Goal: Task Accomplishment & Management: Complete application form

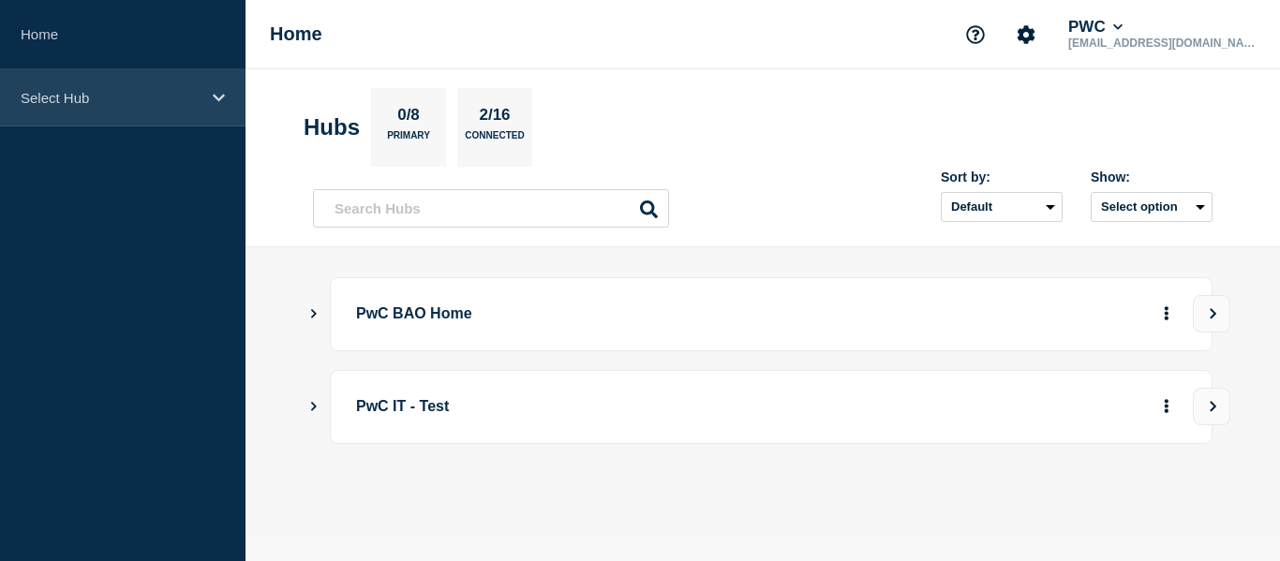
click at [208, 106] on div "Select Hub" at bounding box center [123, 97] width 246 height 57
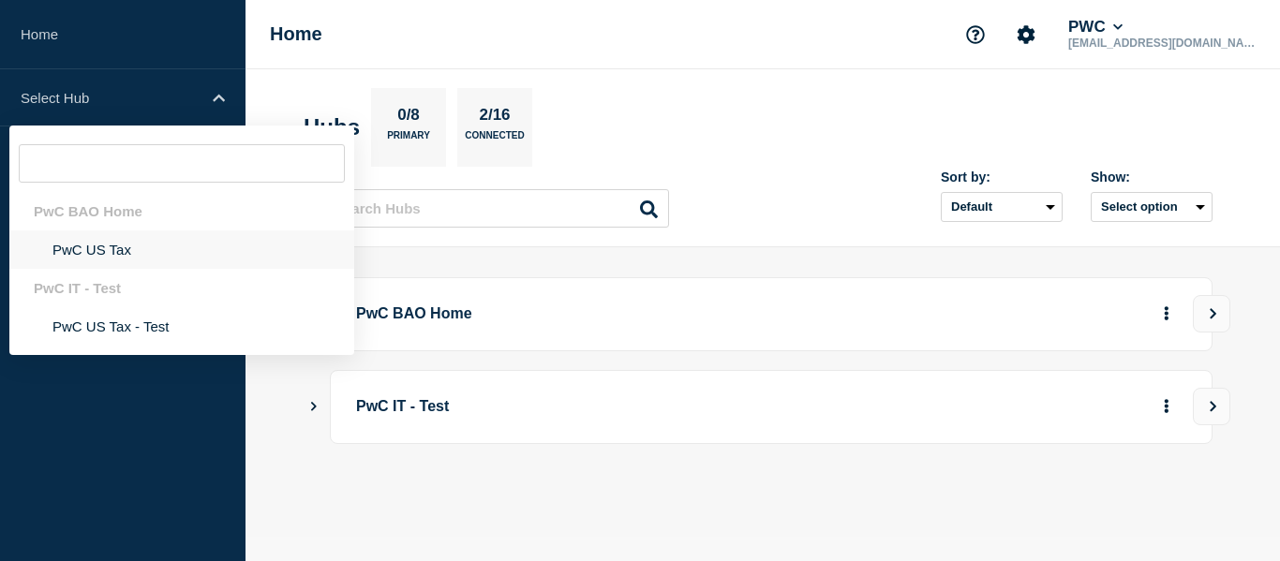
click at [98, 250] on li "PwC US Tax" at bounding box center [181, 250] width 345 height 38
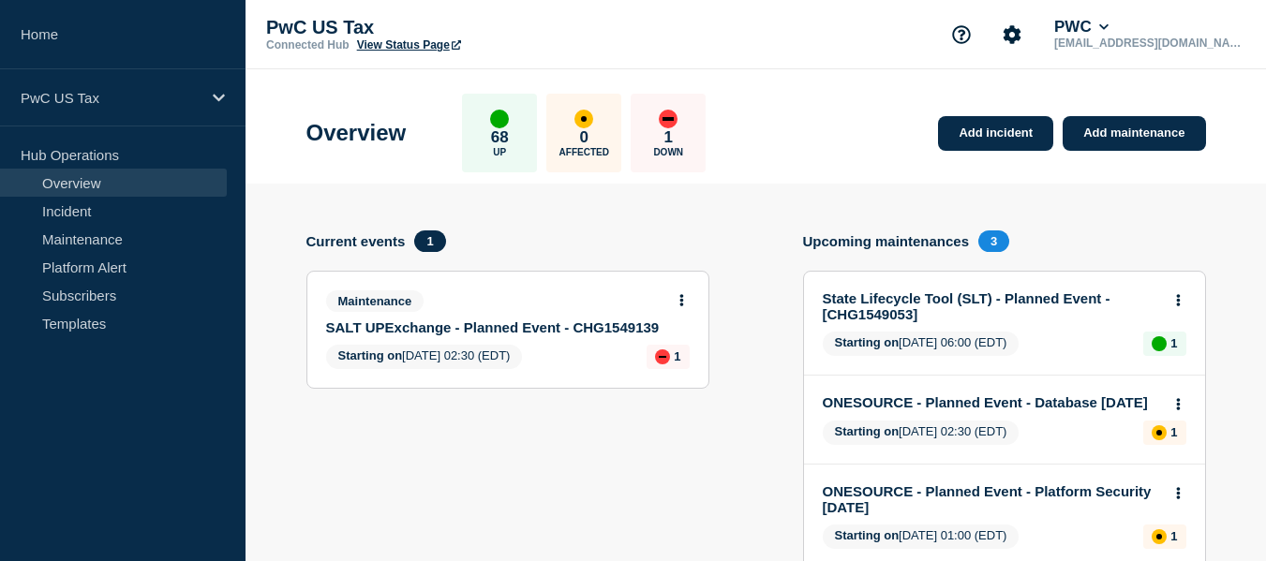
click at [523, 318] on div "Maintenance SALT UPExchange - Planned Event - CHG1549139" at bounding box center [500, 313] width 348 height 45
click at [1121, 134] on link "Add maintenance" at bounding box center [1134, 133] width 142 height 35
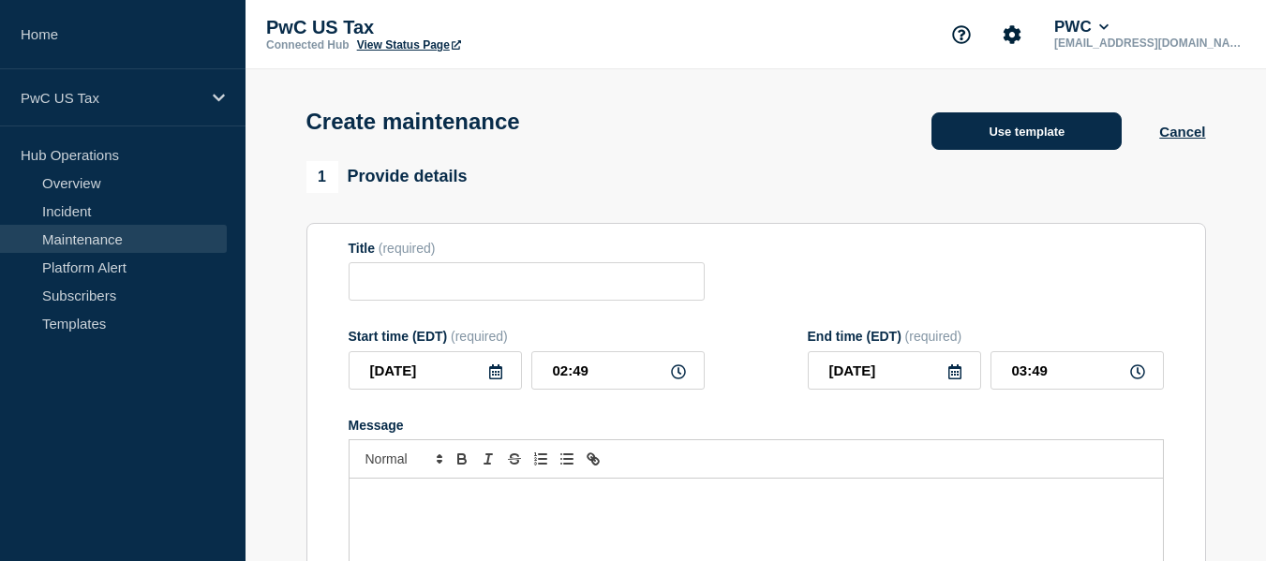
click at [1036, 144] on button "Use template" at bounding box center [1027, 130] width 190 height 37
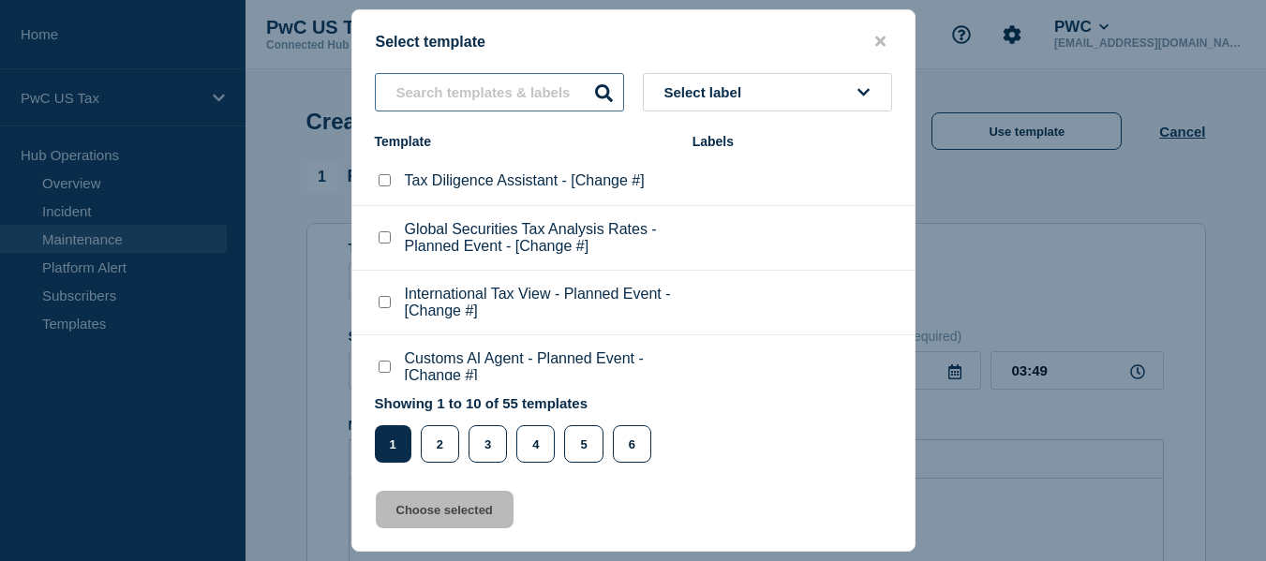
click at [486, 94] on input "text" at bounding box center [499, 92] width 249 height 38
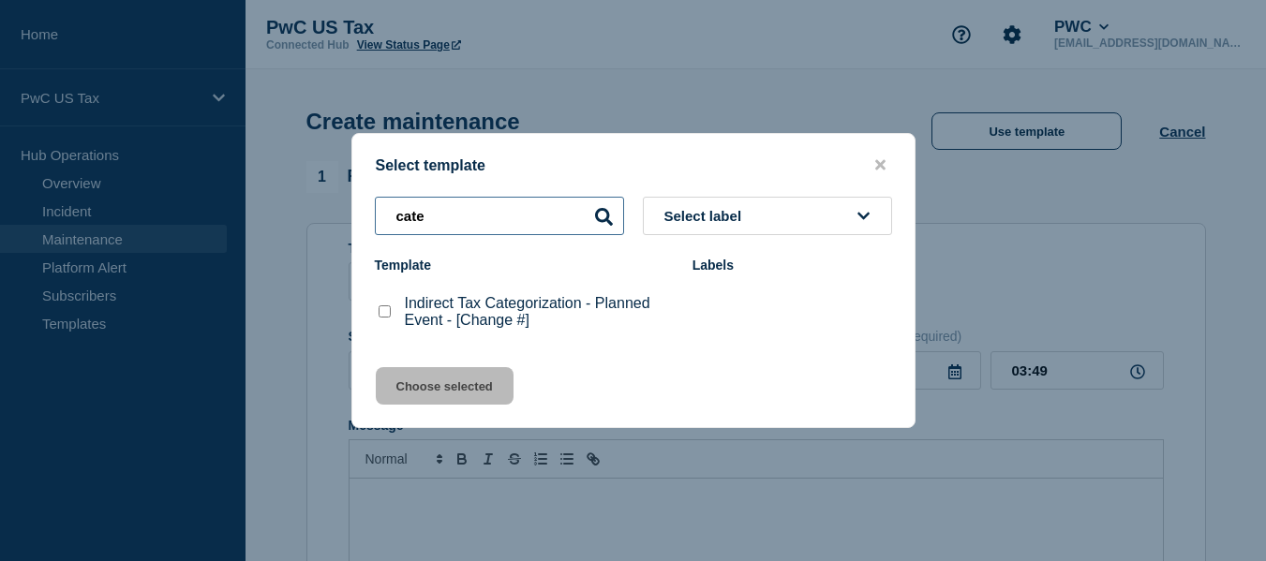
type input "cate"
click at [381, 315] on checkbox"] "Indirect Tax Categorization - Planned Event - [Change #] checkbox" at bounding box center [385, 312] width 12 height 12
checkbox checkbox"] "true"
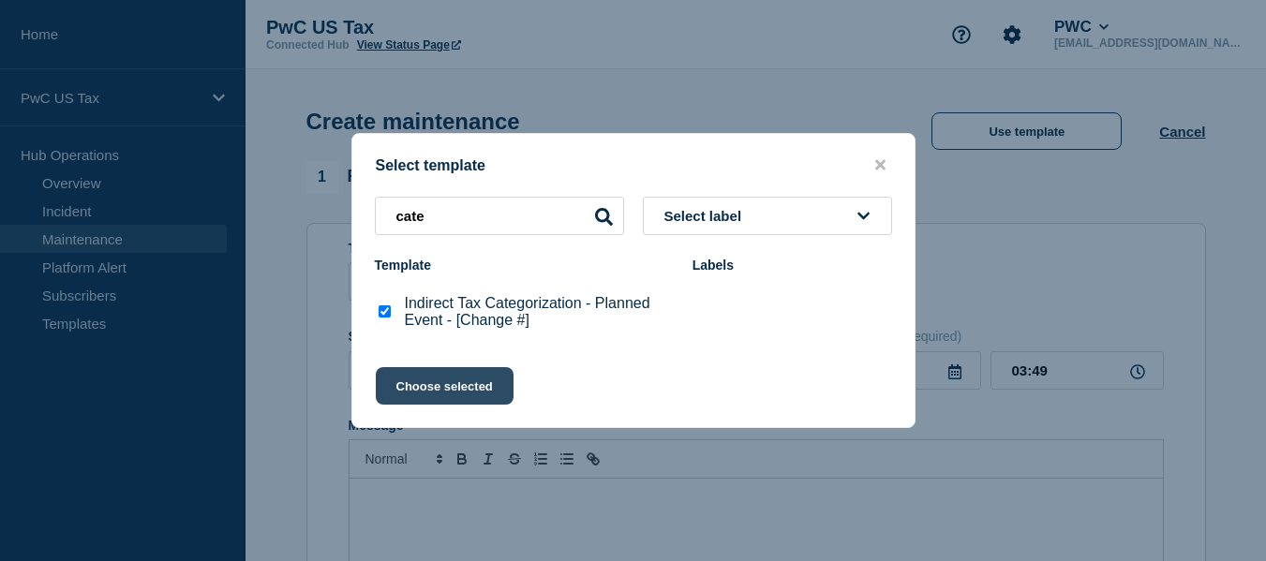
click at [463, 400] on button "Choose selected" at bounding box center [445, 385] width 138 height 37
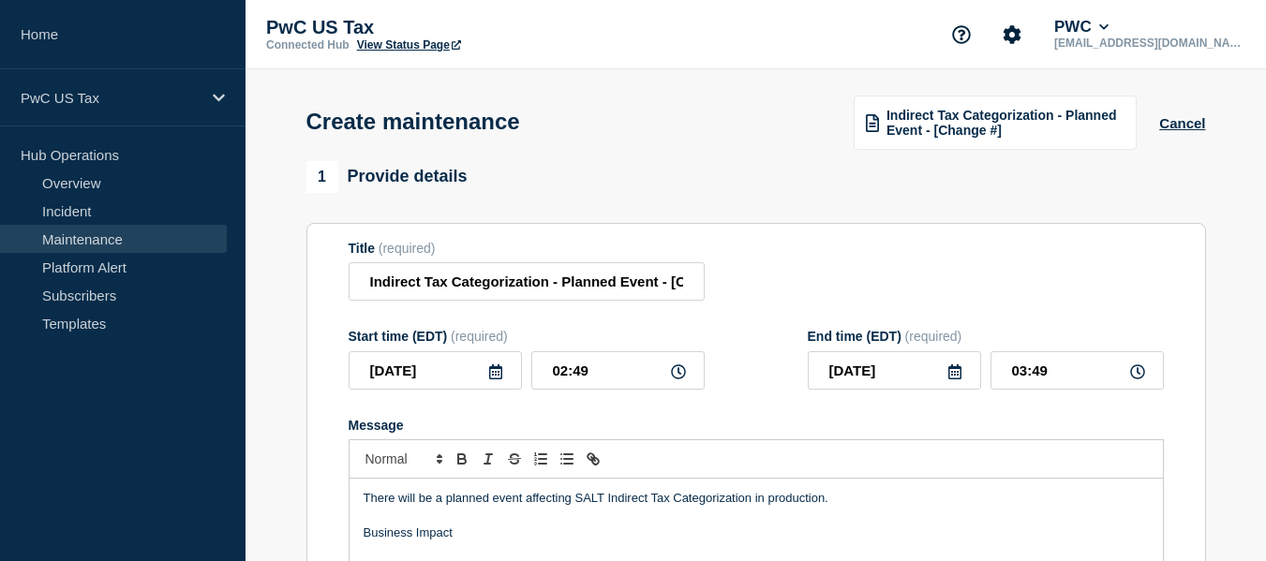
click at [868, 248] on div "Title (required) Indirect Tax Categorization - Planned Event - [Change #]" at bounding box center [756, 271] width 815 height 61
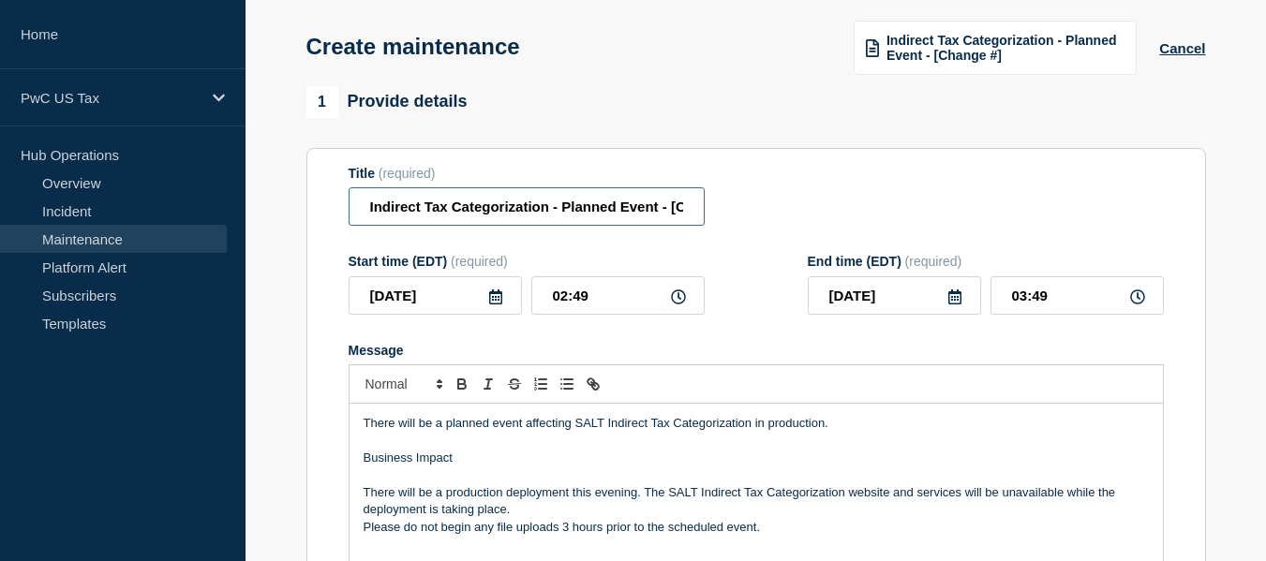
click at [594, 210] on input "Indirect Tax Categorization - Planned Event - [Change #]" at bounding box center [527, 206] width 356 height 38
paste input "CHG1549137"
type input "Indirect Tax Categorization - Planned Event - CHG1549137"
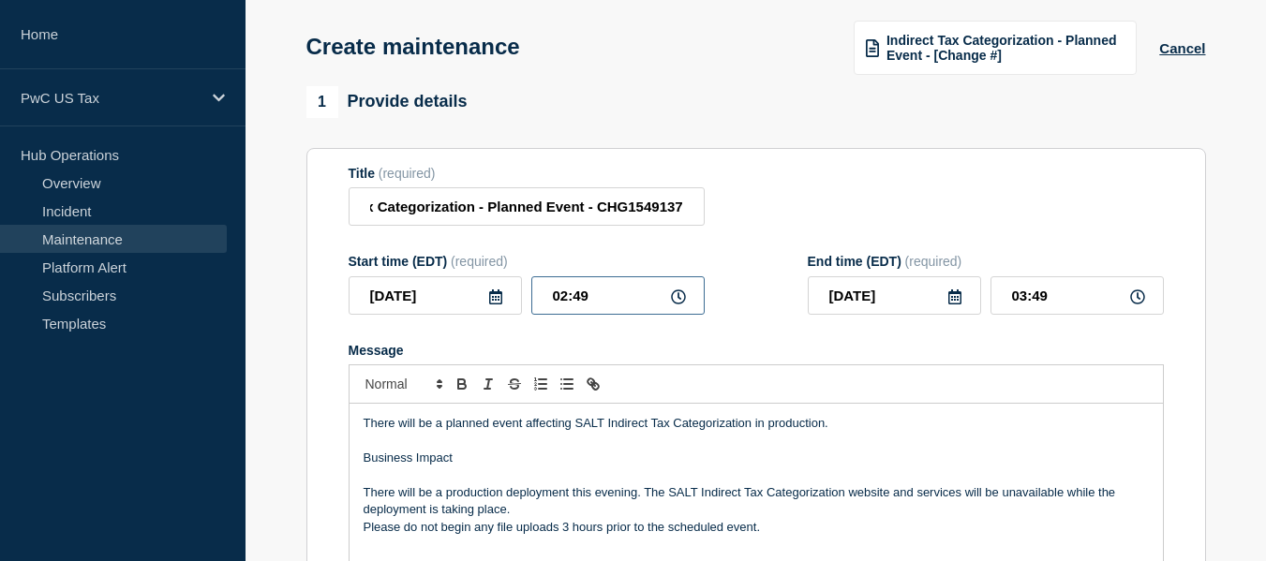
scroll to position [0, 0]
click at [579, 303] on input "02:49" at bounding box center [617, 296] width 173 height 38
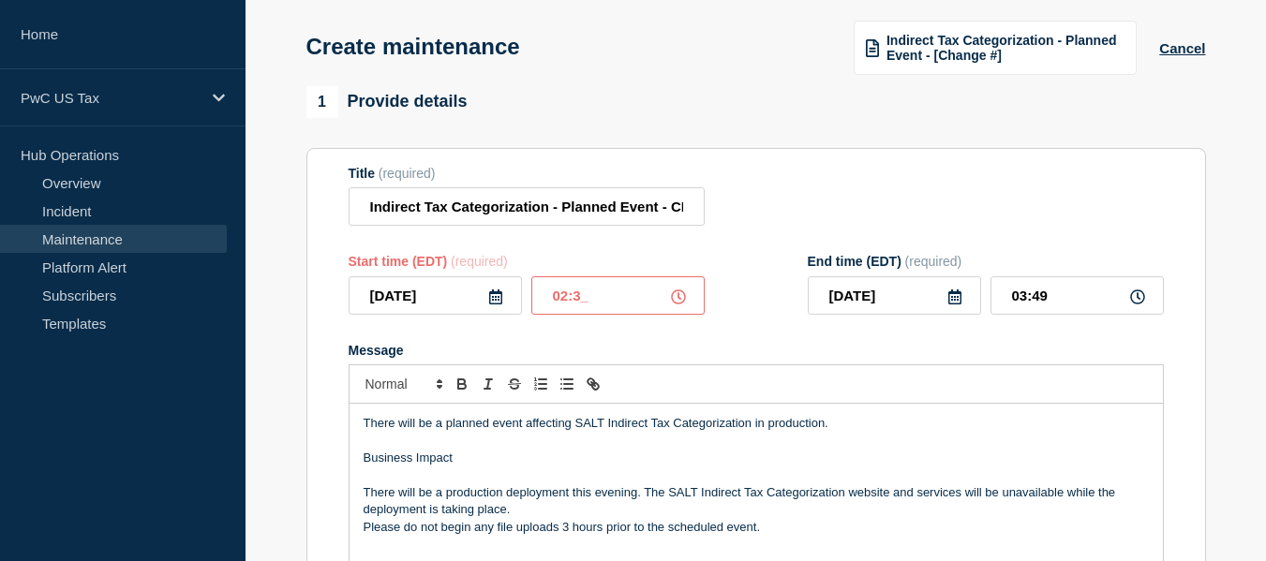
type input "02:30"
type input "03:30"
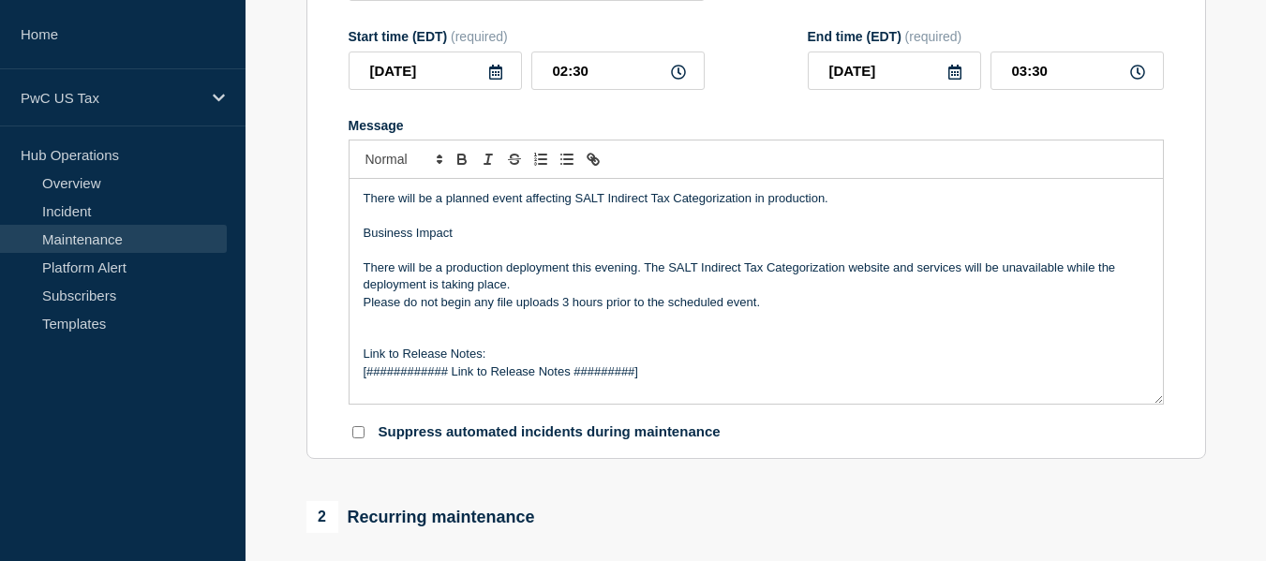
scroll to position [375, 0]
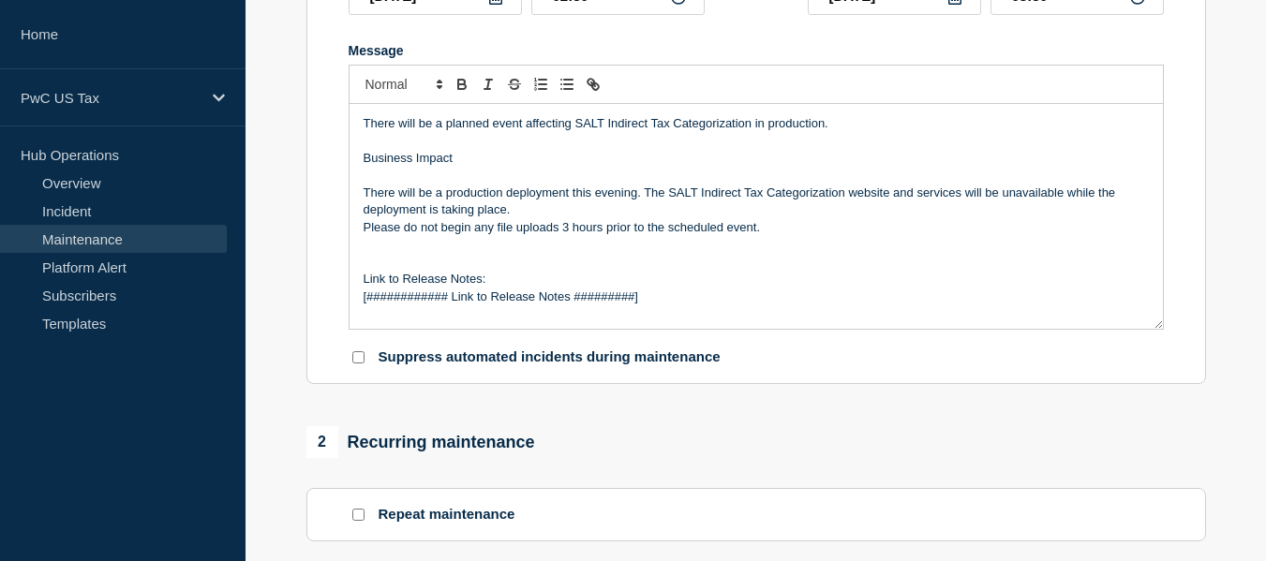
click at [530, 302] on p "[############ Link to Release Notes #########]" at bounding box center [756, 297] width 785 height 17
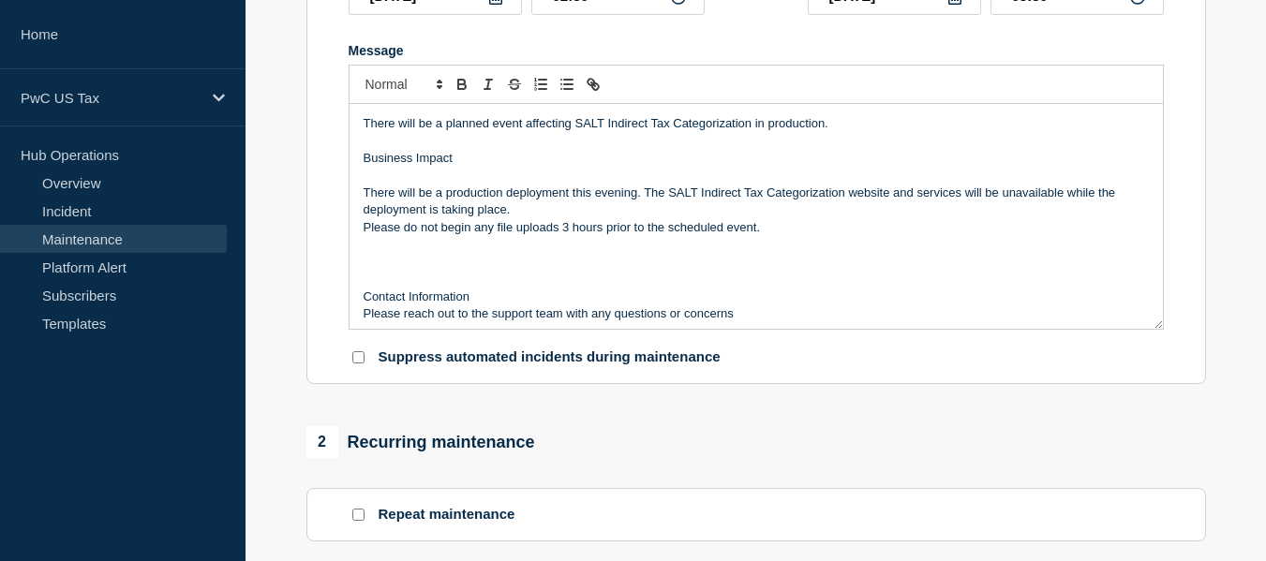
click at [609, 198] on p "There will be a production deployment this evening. The SALT Indirect Tax Categ…" at bounding box center [756, 202] width 785 height 35
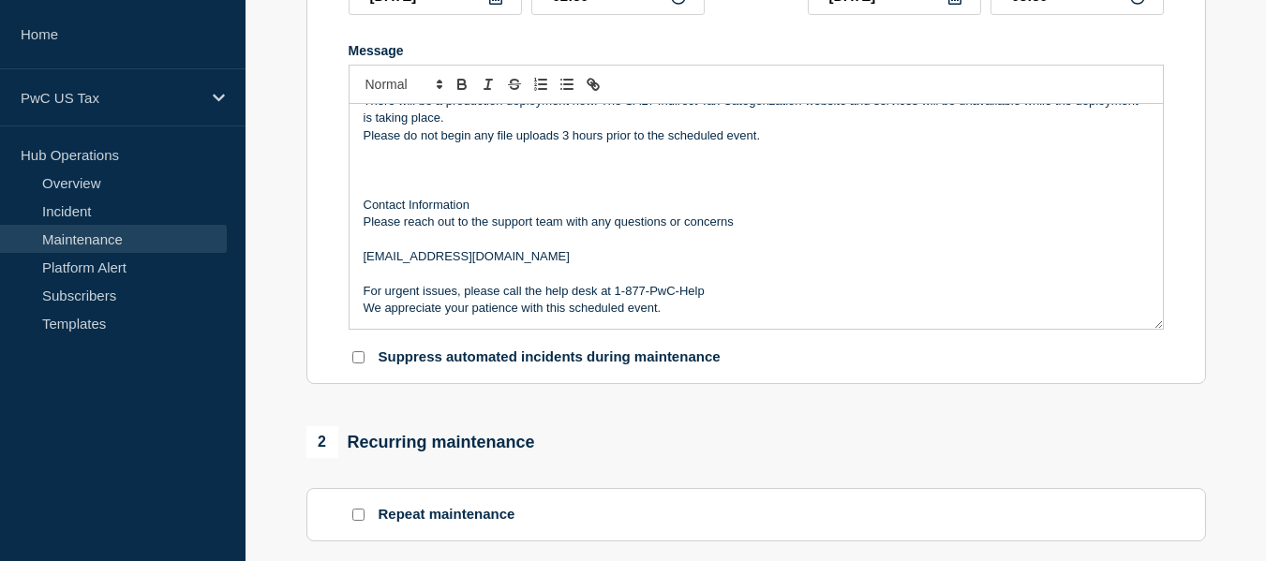
scroll to position [866, 0]
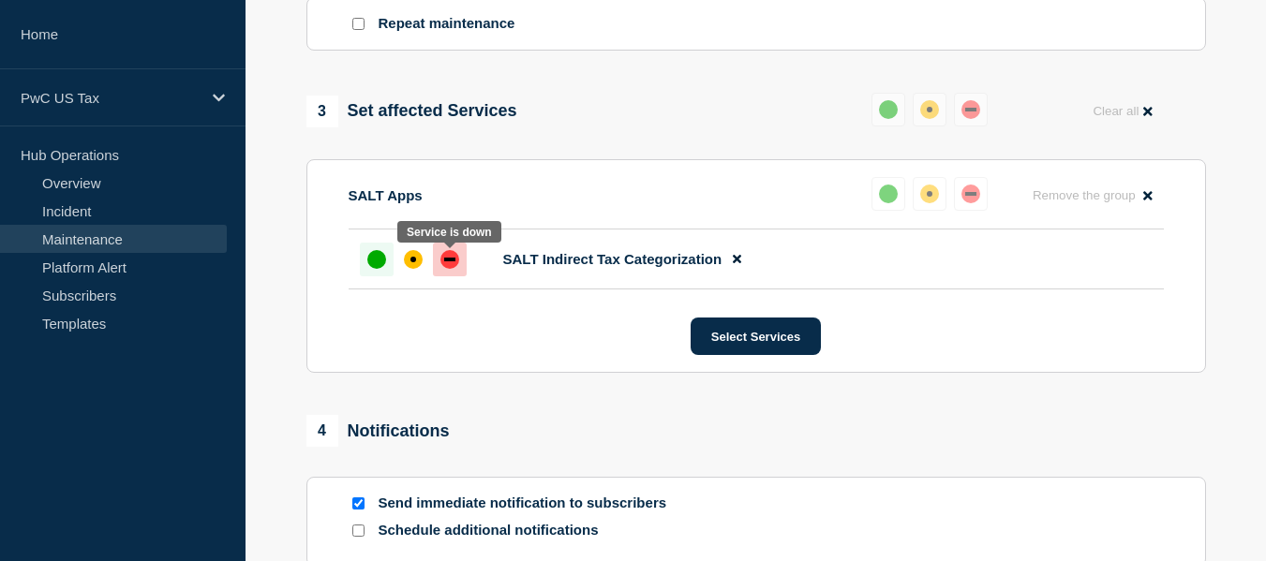
click at [448, 261] on div "down" at bounding box center [450, 259] width 19 height 19
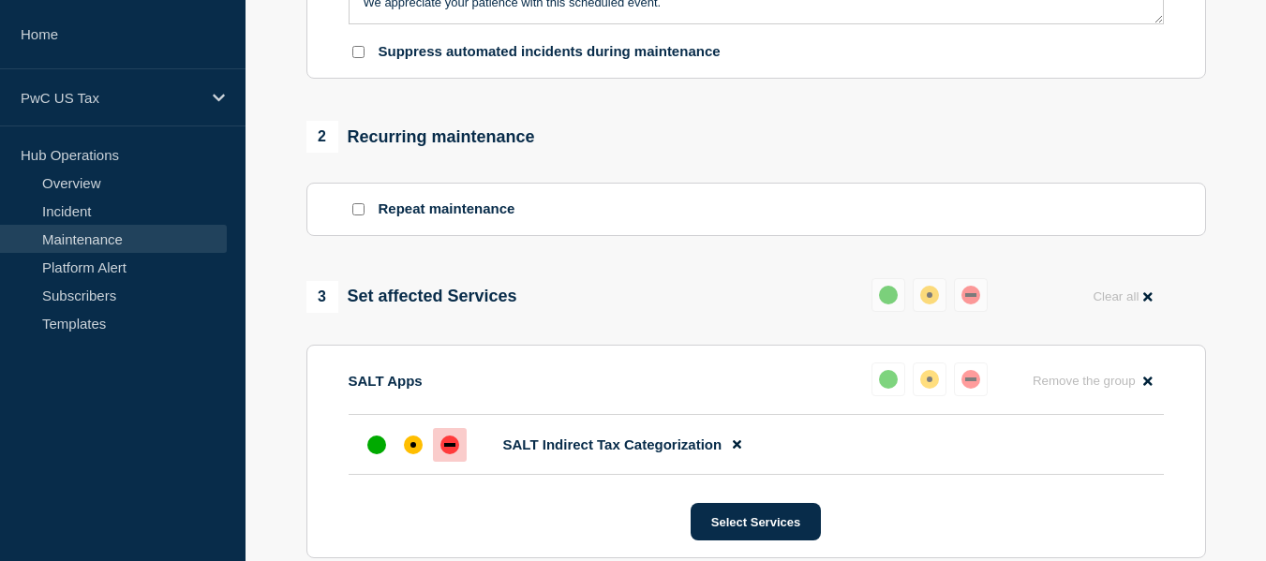
scroll to position [1172, 0]
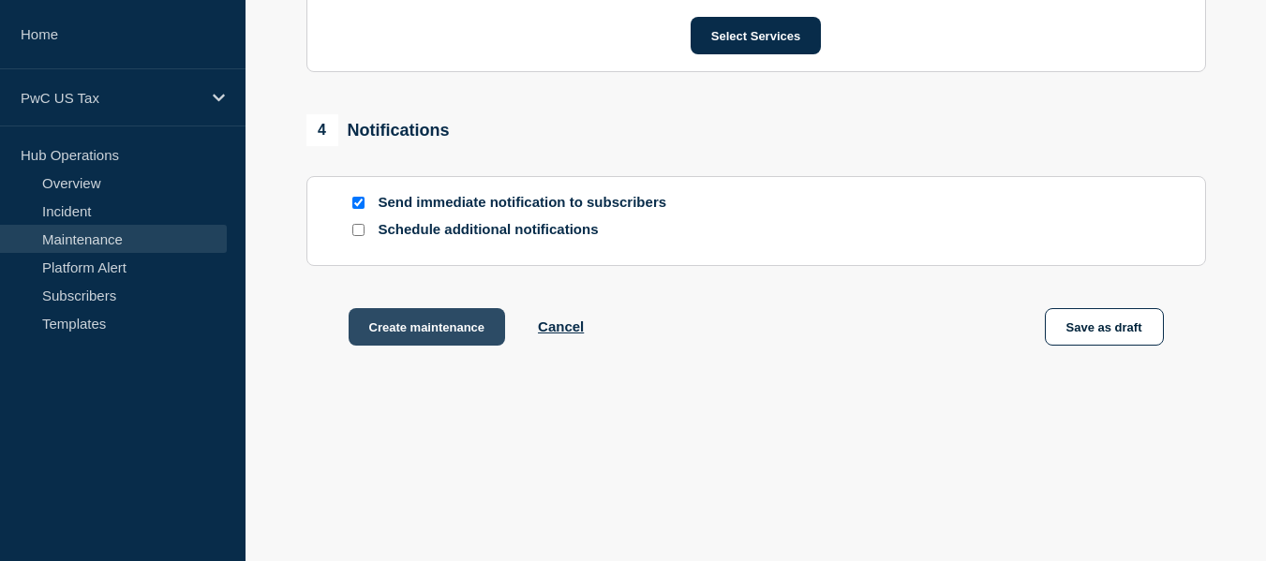
click at [398, 335] on button "Create maintenance" at bounding box center [427, 326] width 157 height 37
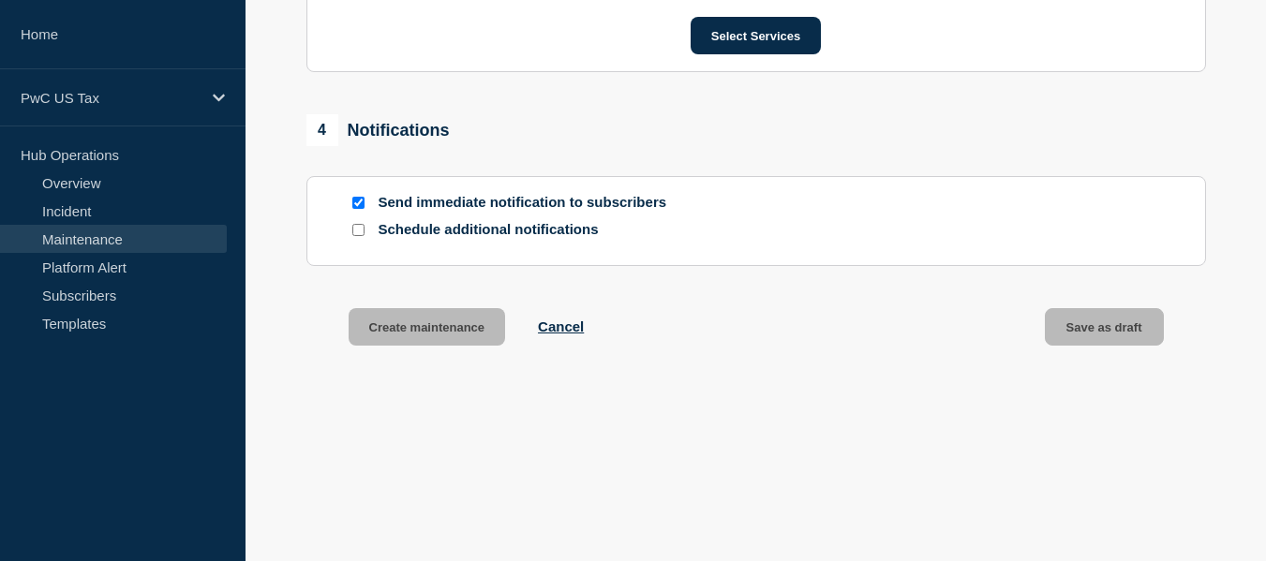
scroll to position [1212, 0]
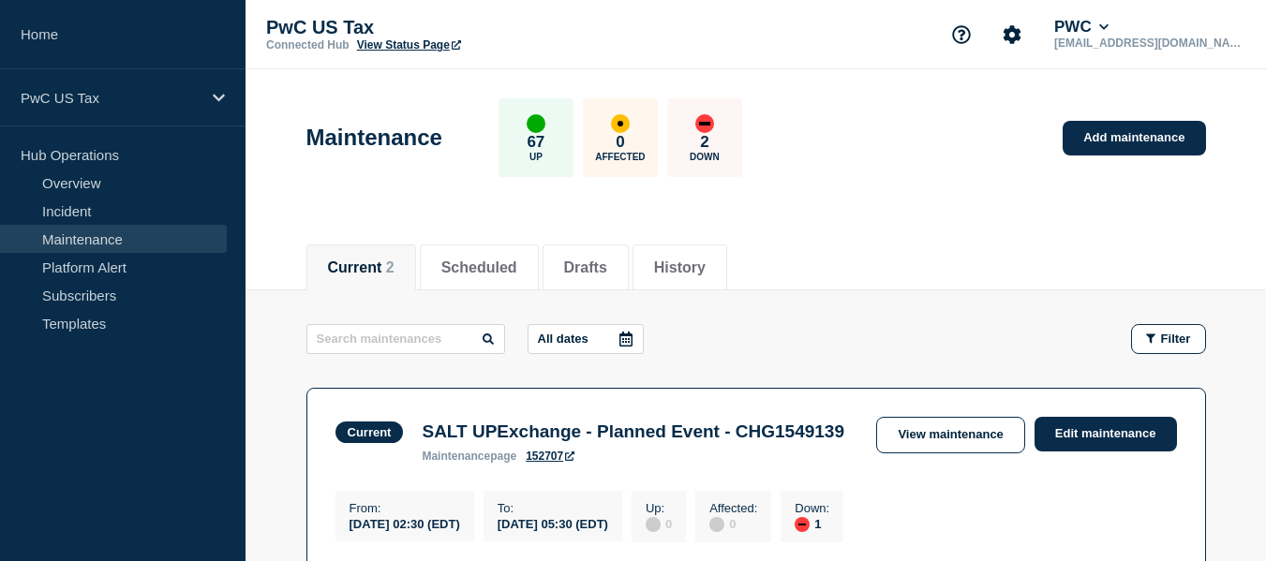
scroll to position [491, 0]
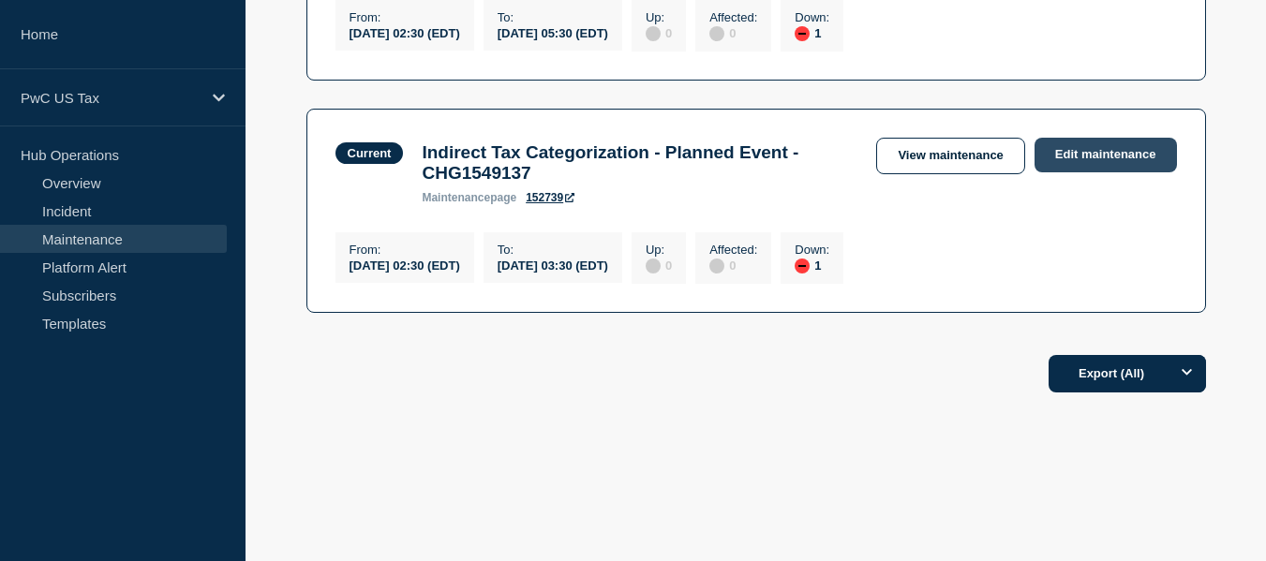
click at [1078, 172] on link "Edit maintenance" at bounding box center [1106, 155] width 142 height 35
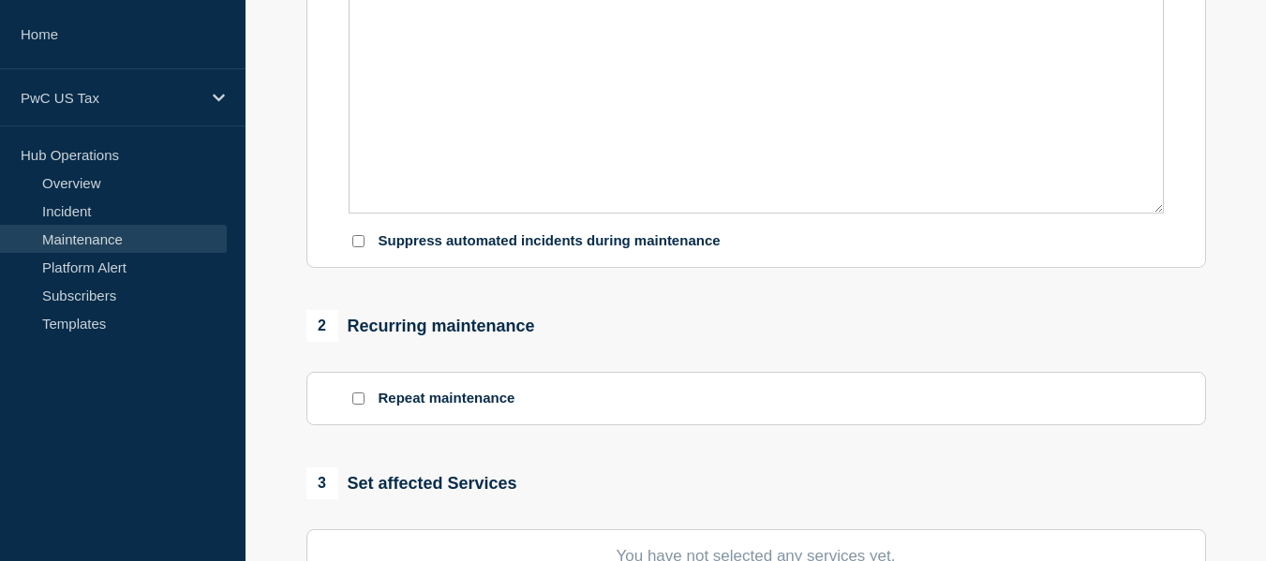
type input "Indirect Tax Categorization - Planned Event - CHG1549137"
type input "02:30"
type input "03:30"
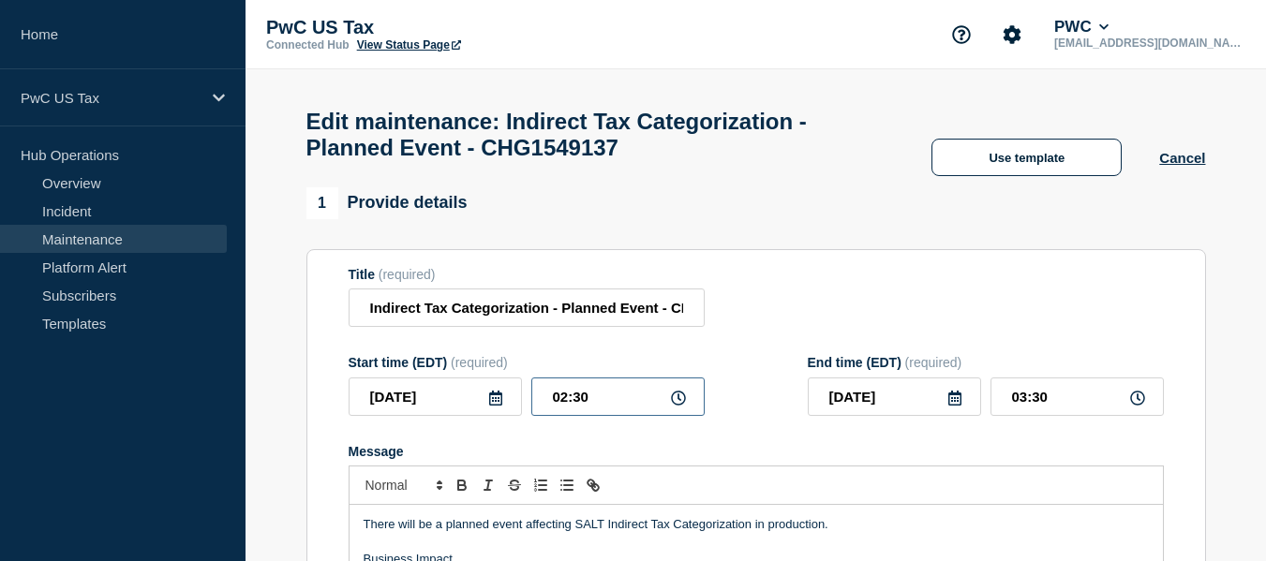
click at [561, 410] on input "02:30" at bounding box center [617, 397] width 173 height 38
type input "03:30"
type input "04:30"
type input "03:00"
type input "04:00"
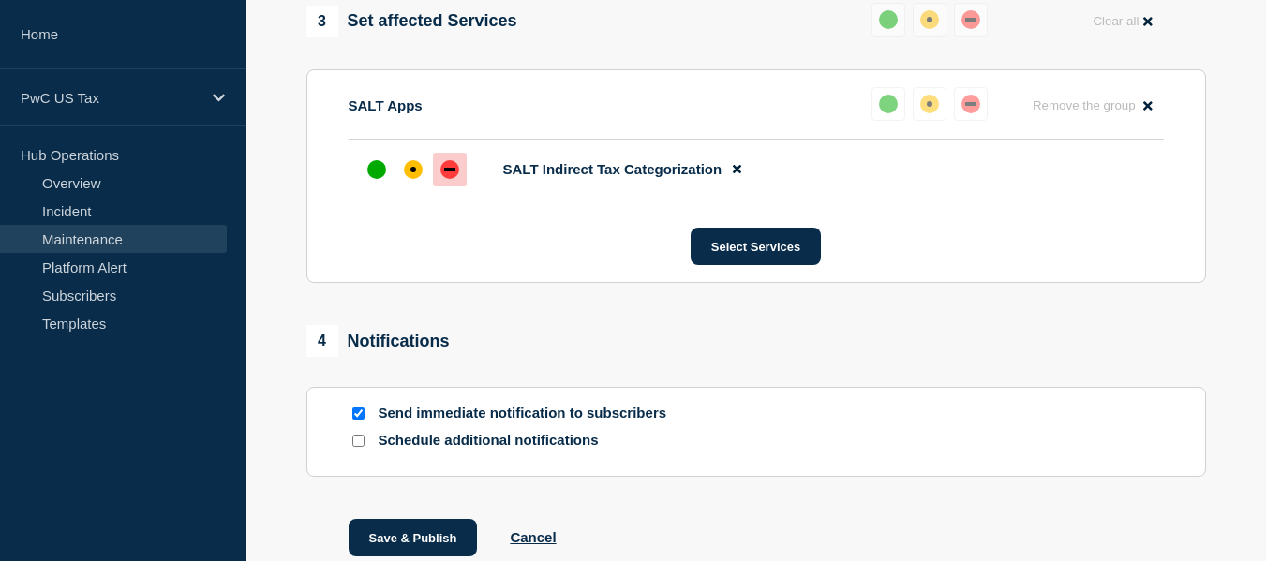
scroll to position [1109, 0]
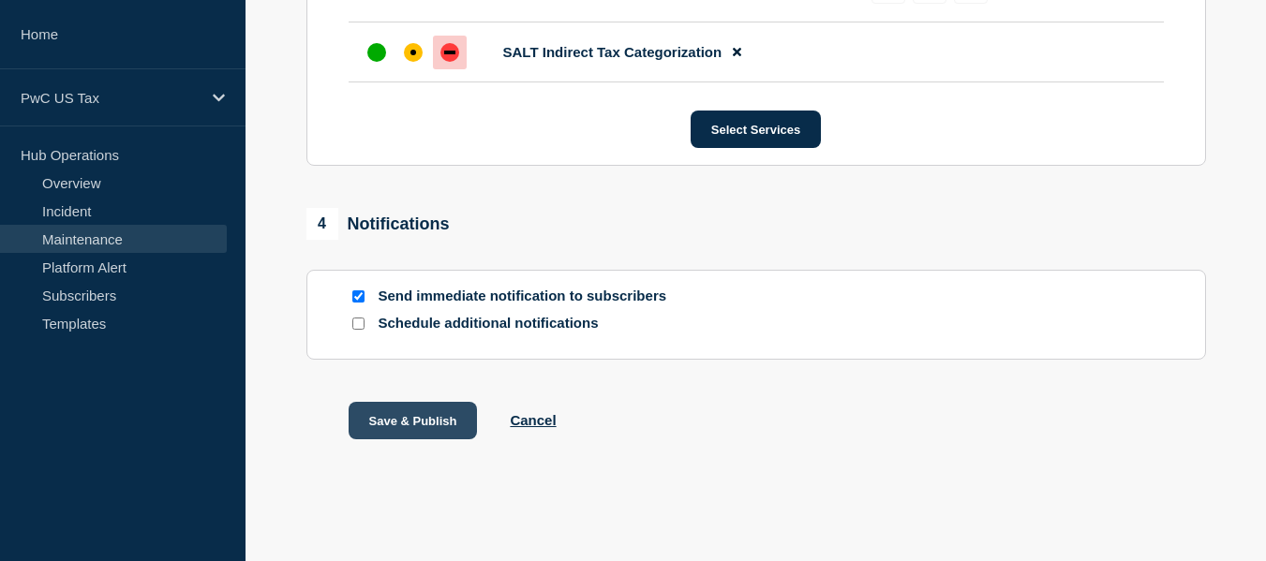
click at [400, 421] on button "Save & Publish" at bounding box center [413, 420] width 129 height 37
